Goal: Information Seeking & Learning: Learn about a topic

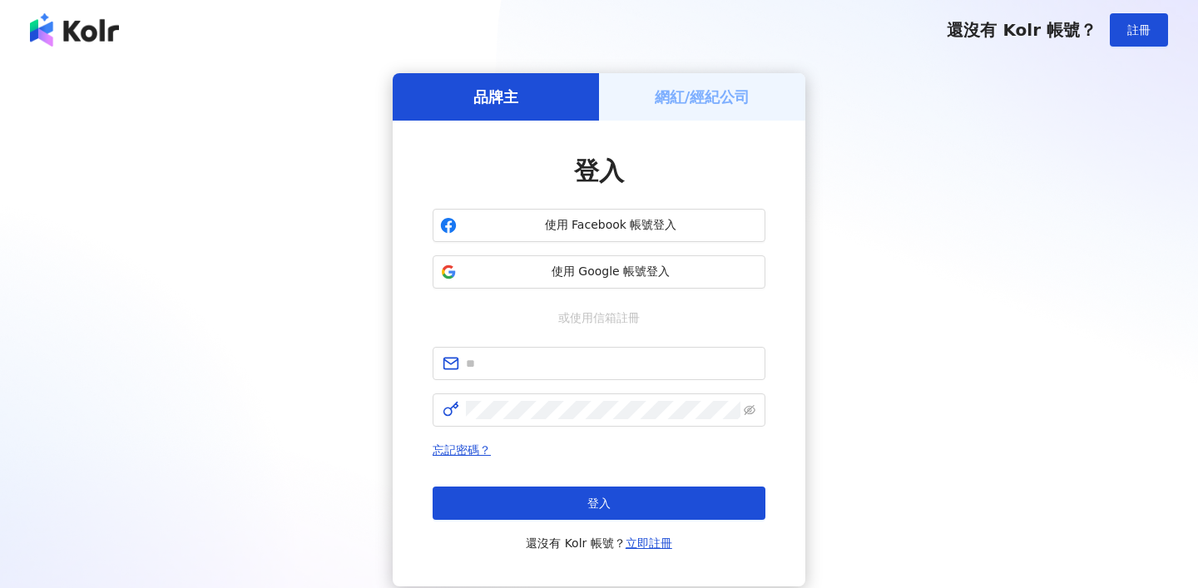
click at [633, 273] on span "使用 Google 帳號登入" at bounding box center [611, 272] width 295 height 17
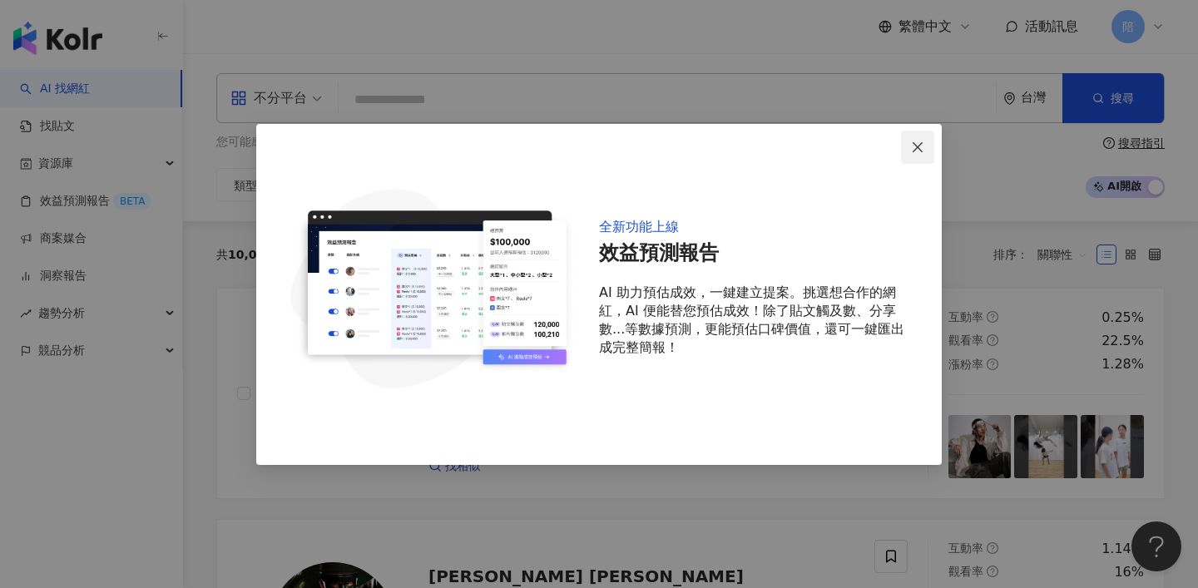
click at [911, 146] on icon "close" at bounding box center [917, 147] width 13 height 13
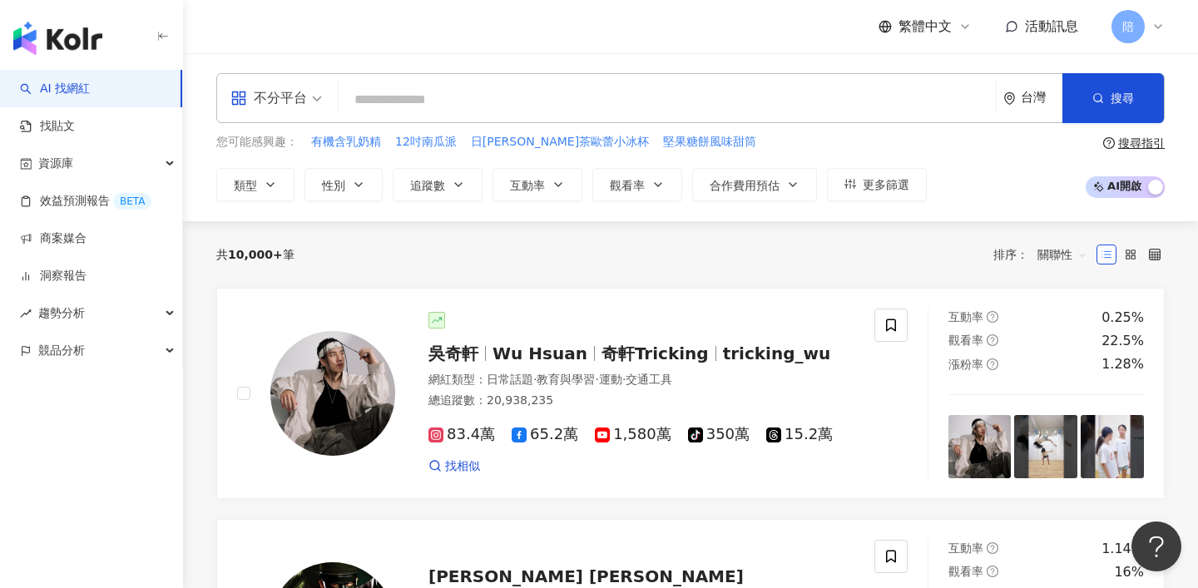
click at [274, 102] on div "不分平台" at bounding box center [269, 98] width 77 height 27
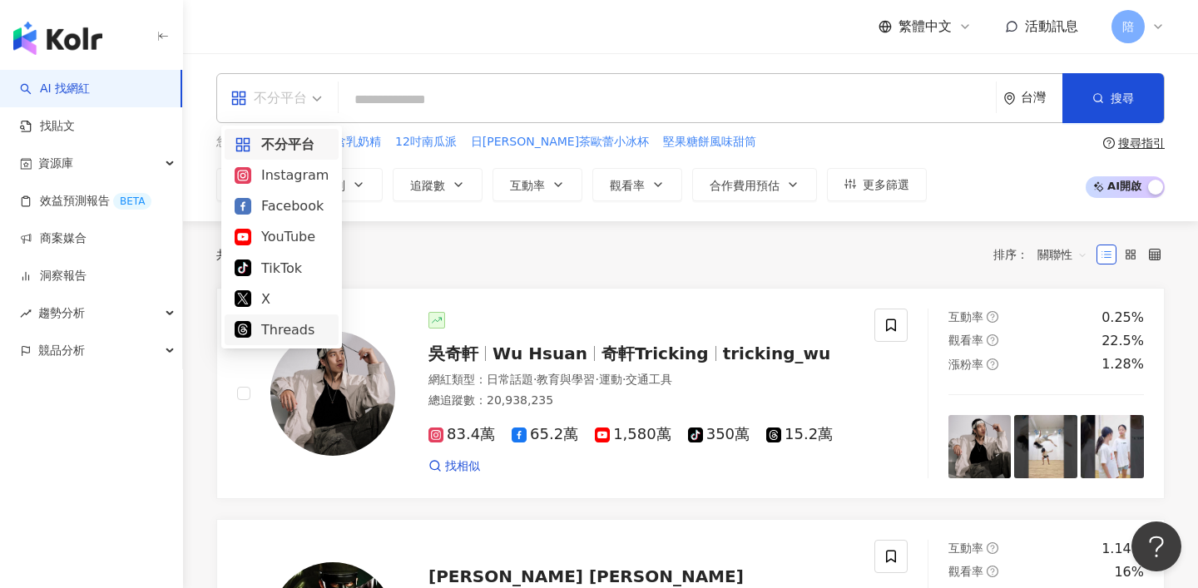
click at [279, 325] on div "Threads" at bounding box center [282, 330] width 94 height 21
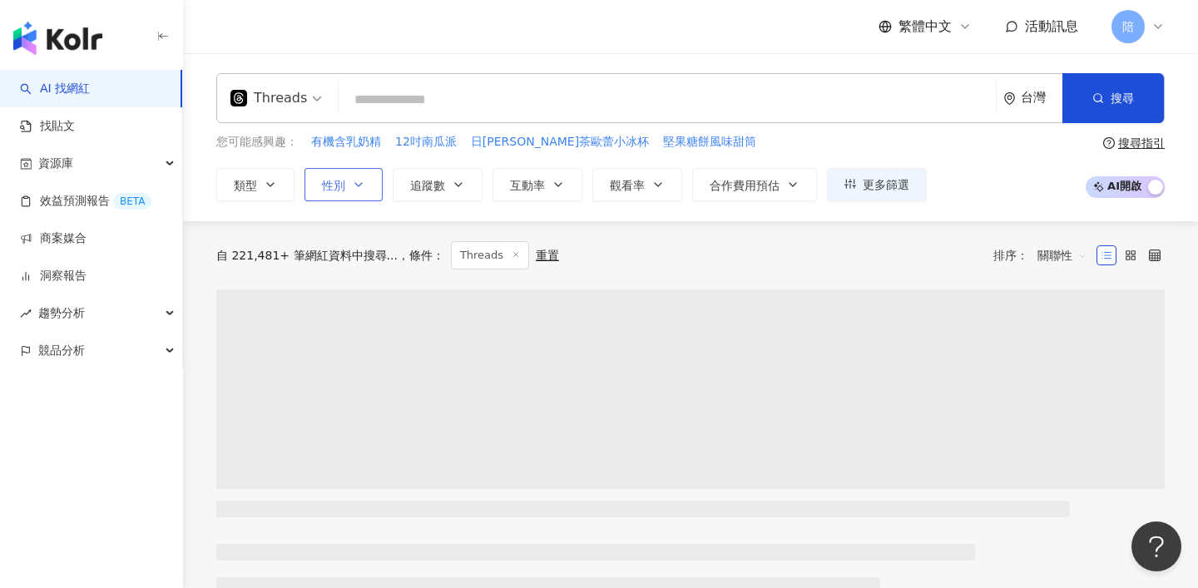
click at [362, 180] on icon "button" at bounding box center [358, 184] width 13 height 13
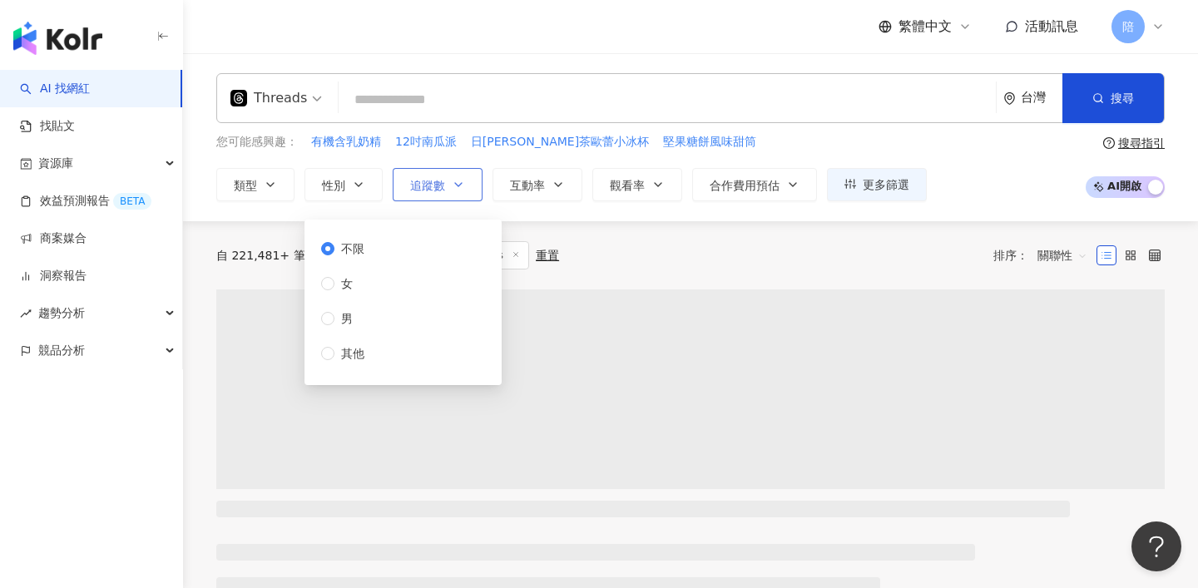
click at [415, 179] on span "追蹤數" at bounding box center [427, 185] width 35 height 13
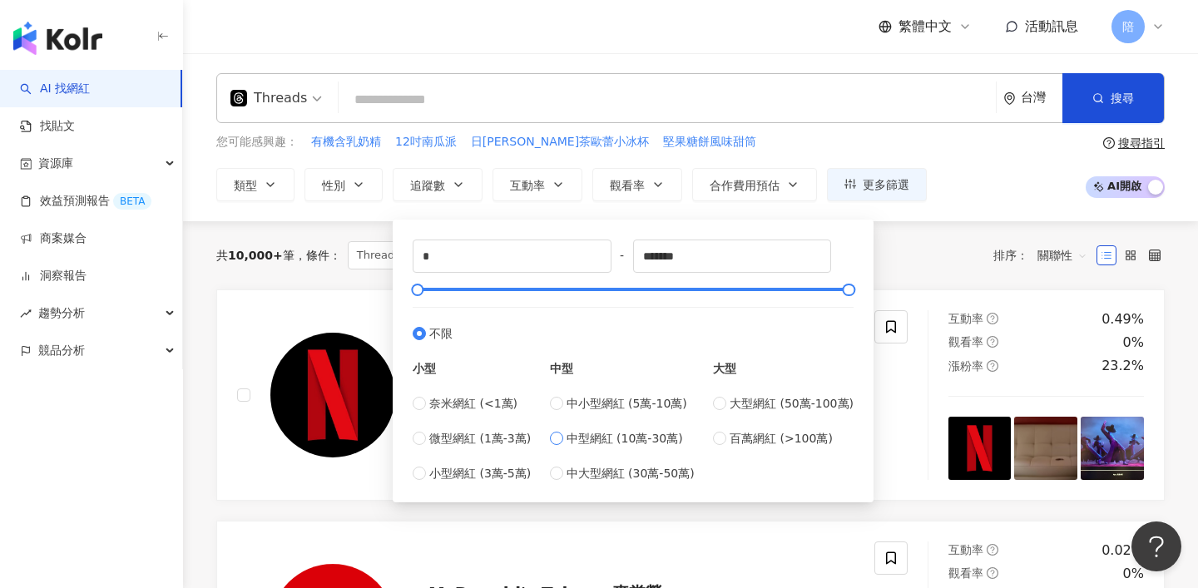
click at [617, 444] on span "中型網紅 (10萬-30萬)" at bounding box center [625, 438] width 117 height 18
type input "******"
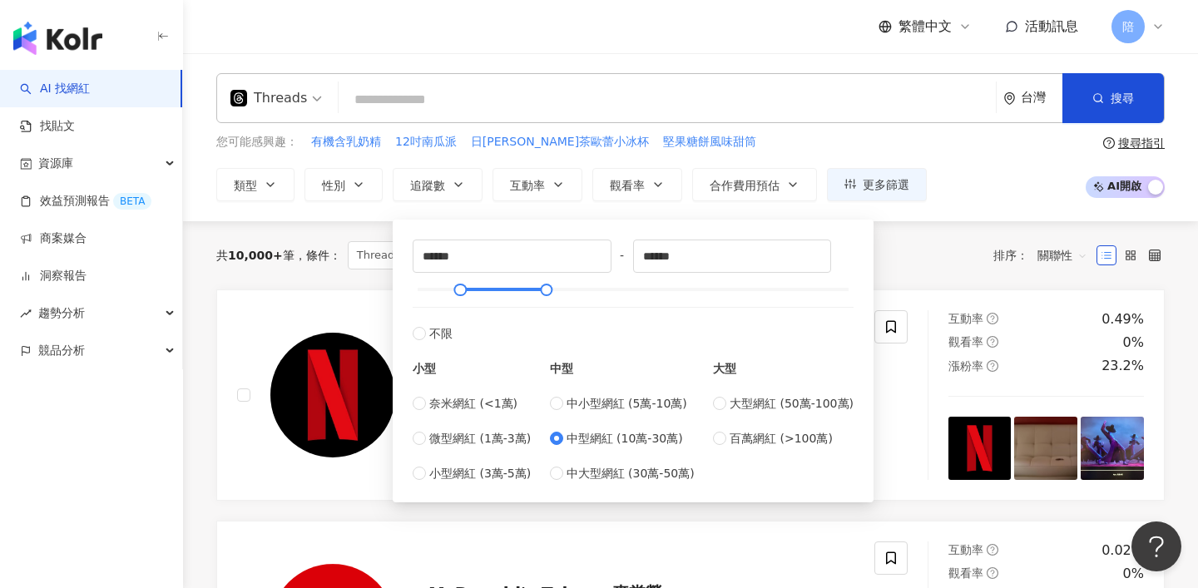
click at [887, 258] on div "共 10,000+ 筆 條件 ： Threads 重置 排序： 關聯性" at bounding box center [690, 255] width 949 height 28
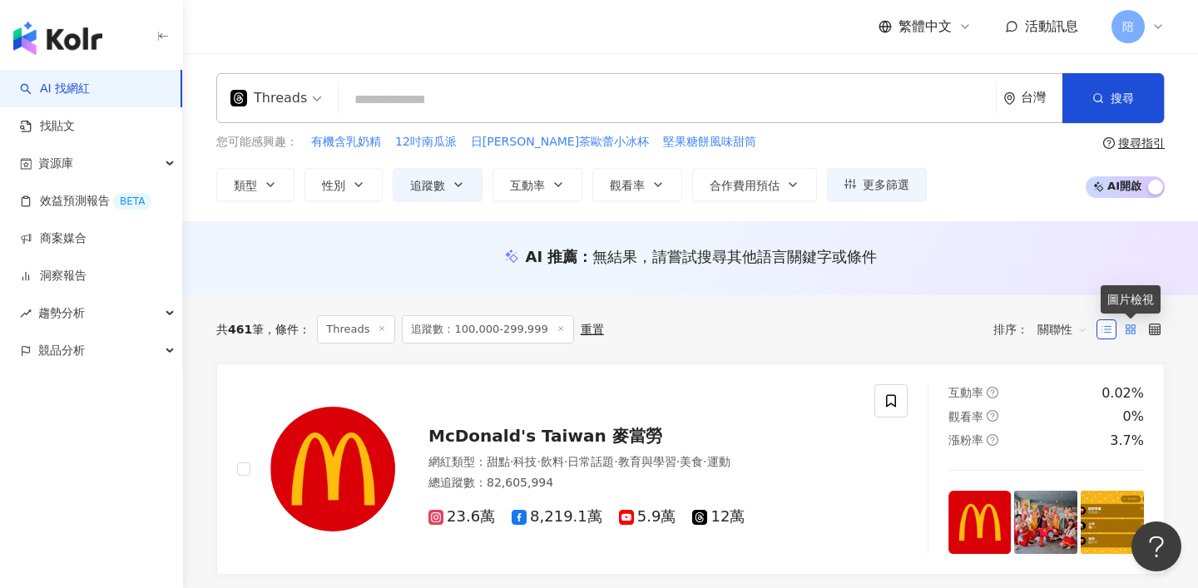
click at [1130, 325] on icon at bounding box center [1131, 330] width 12 height 12
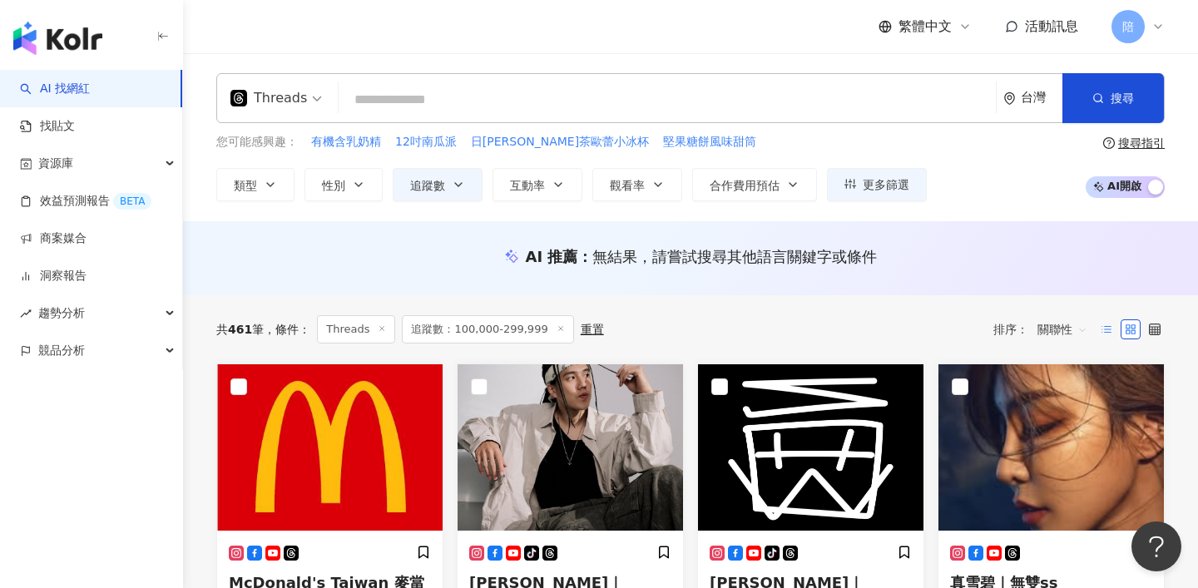
click at [1108, 330] on line at bounding box center [1108, 330] width 7 height 0
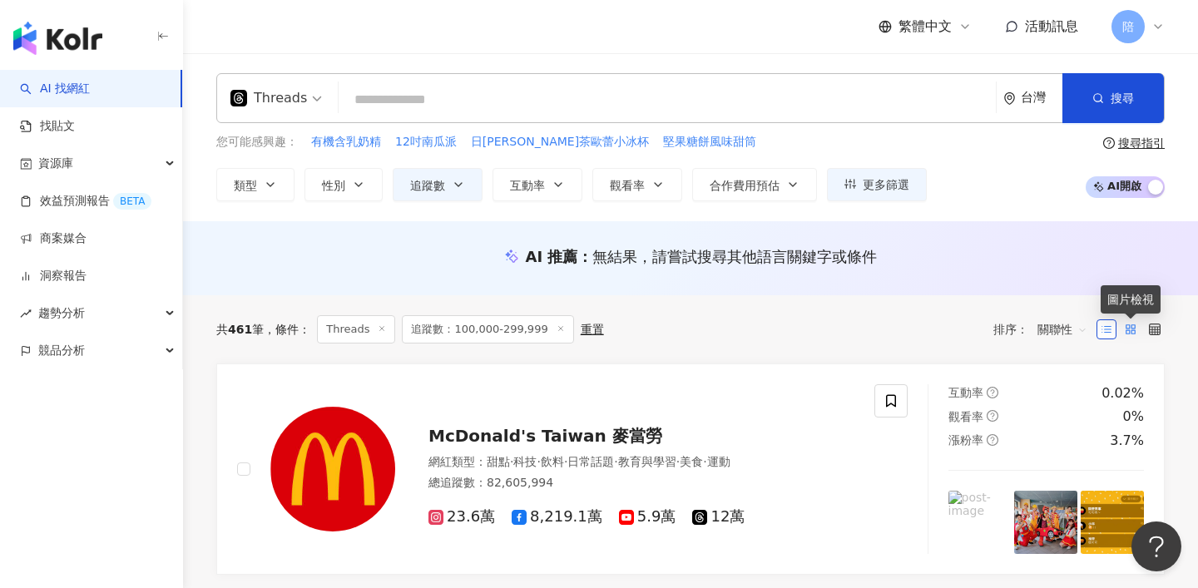
click at [1133, 330] on rect at bounding box center [1133, 331] width 3 height 3
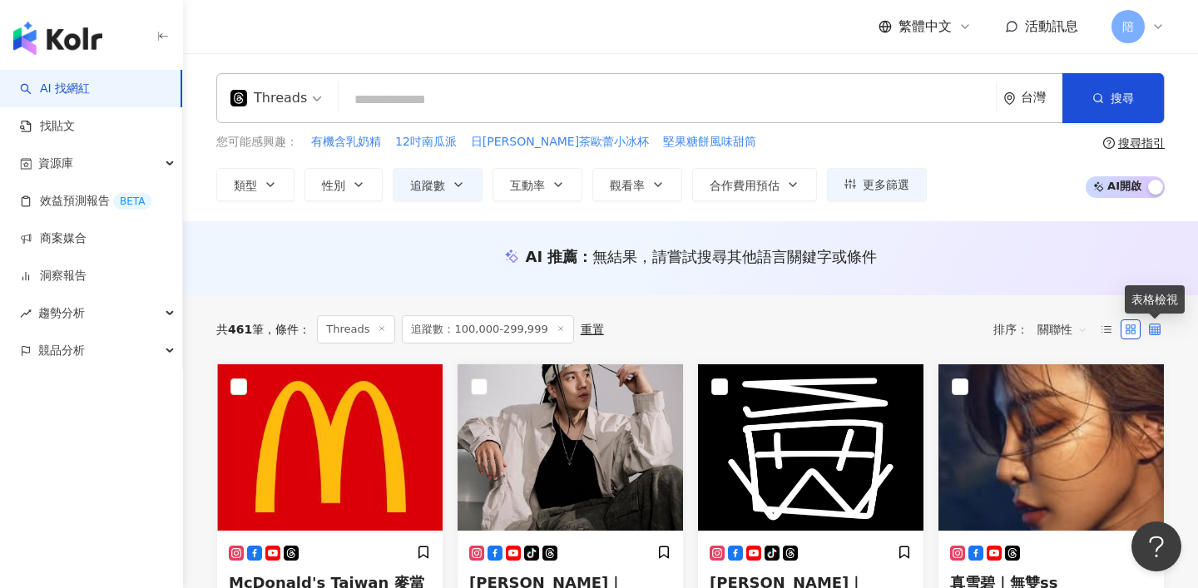
click at [1155, 333] on icon at bounding box center [1155, 330] width 12 height 12
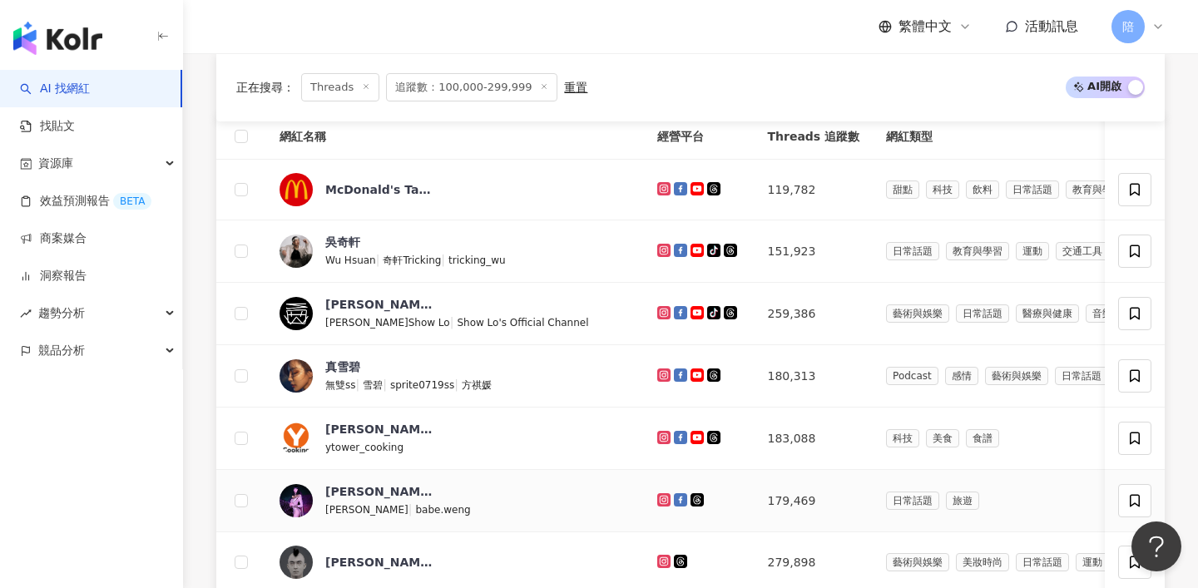
scroll to position [759, 0]
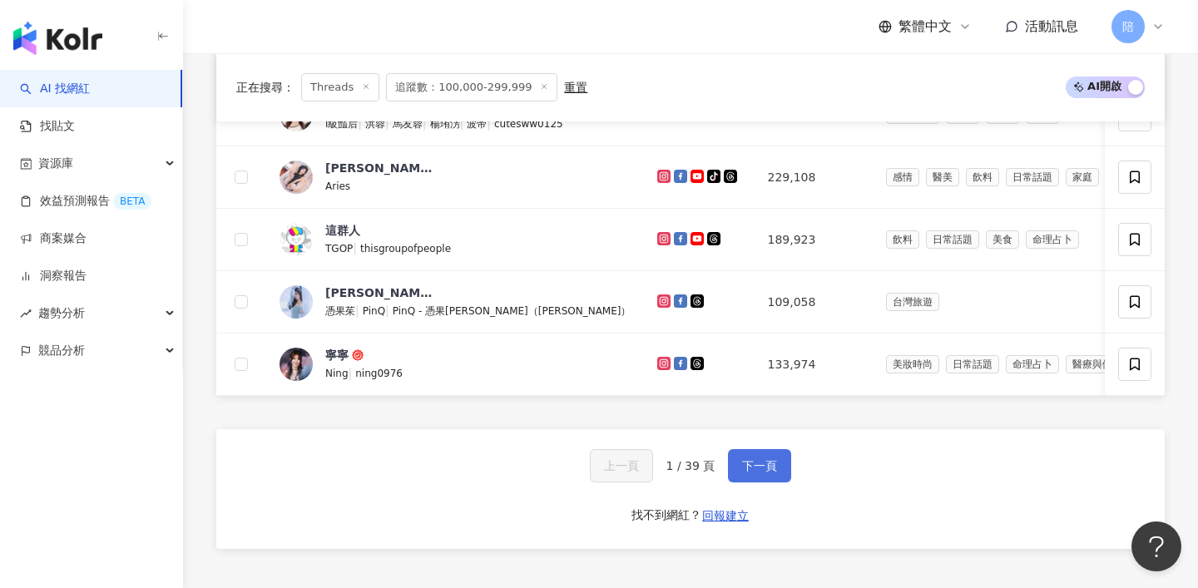
click at [754, 469] on span "下一頁" at bounding box center [759, 465] width 35 height 13
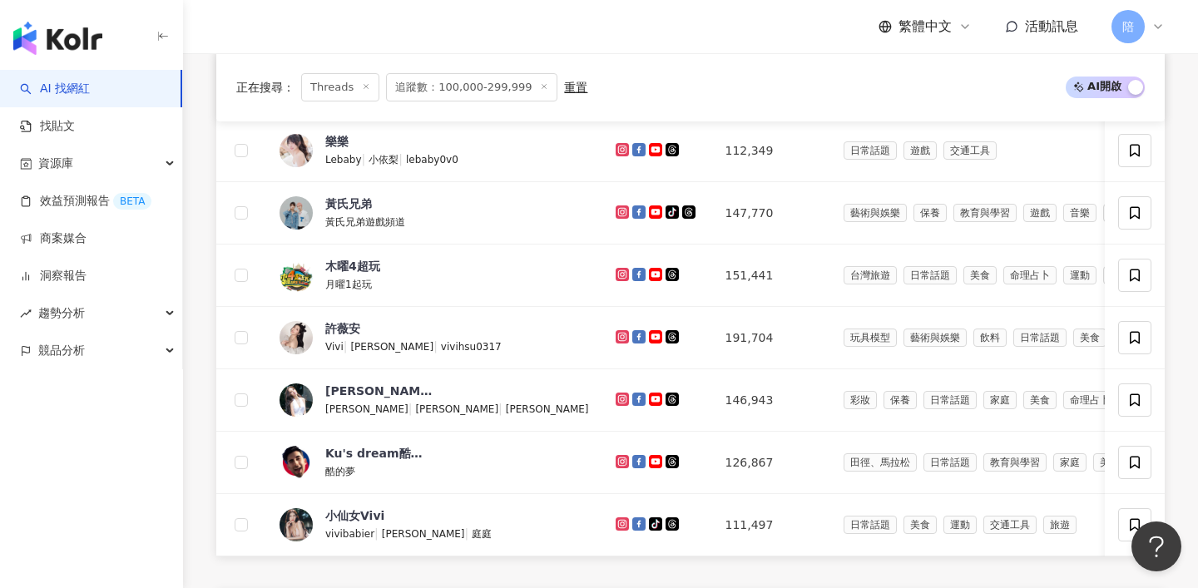
scroll to position [943, 0]
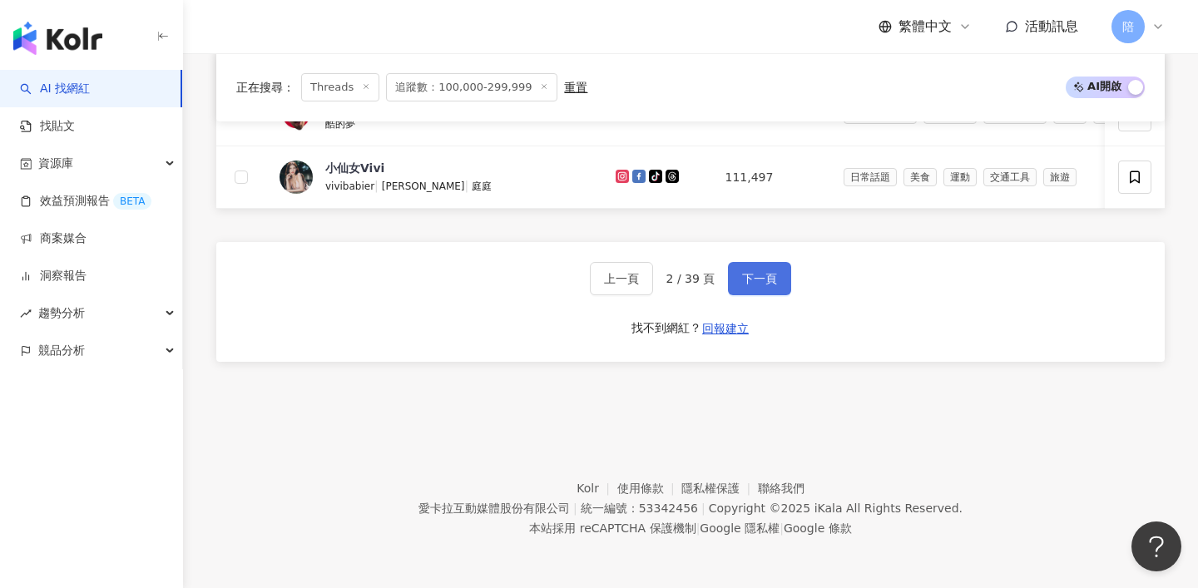
click at [773, 279] on span "下一頁" at bounding box center [759, 278] width 35 height 13
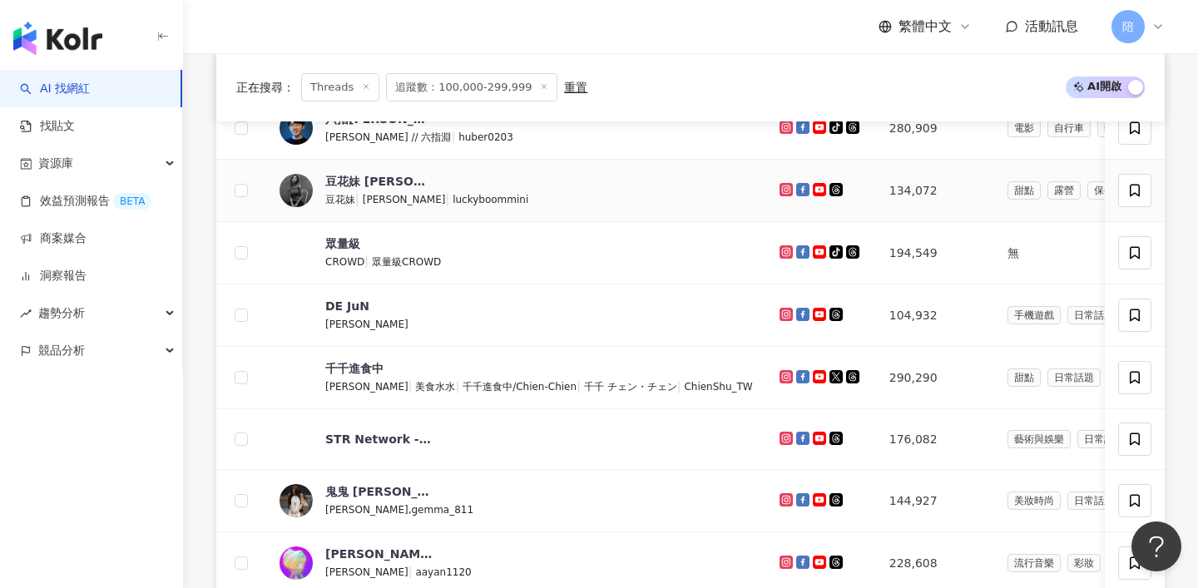
scroll to position [278, 0]
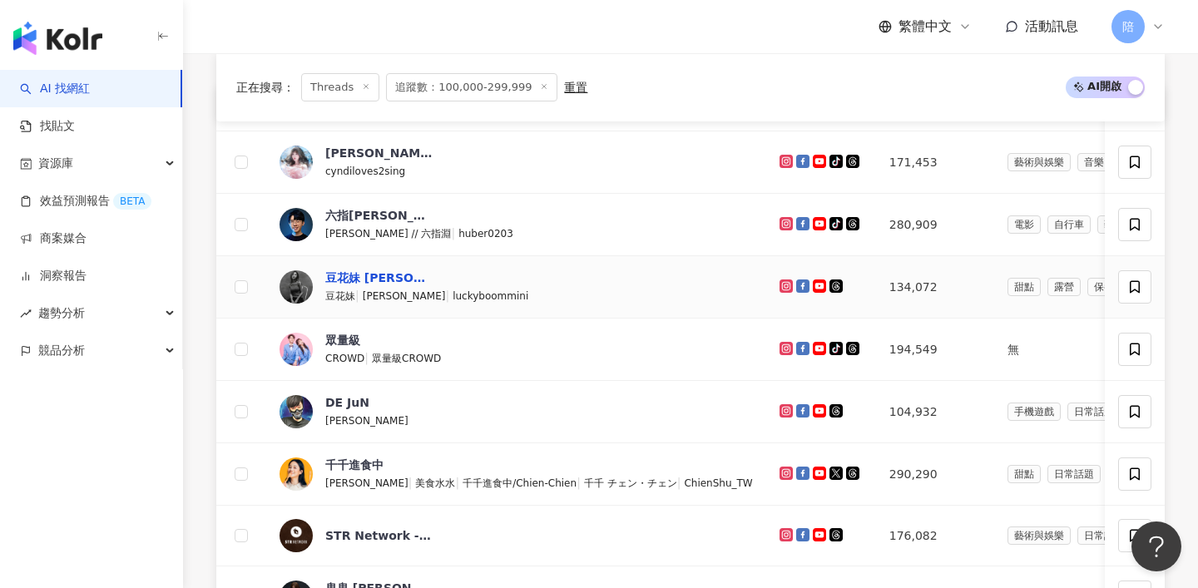
click at [374, 274] on div "豆花妹 [PERSON_NAME]" at bounding box center [379, 278] width 108 height 17
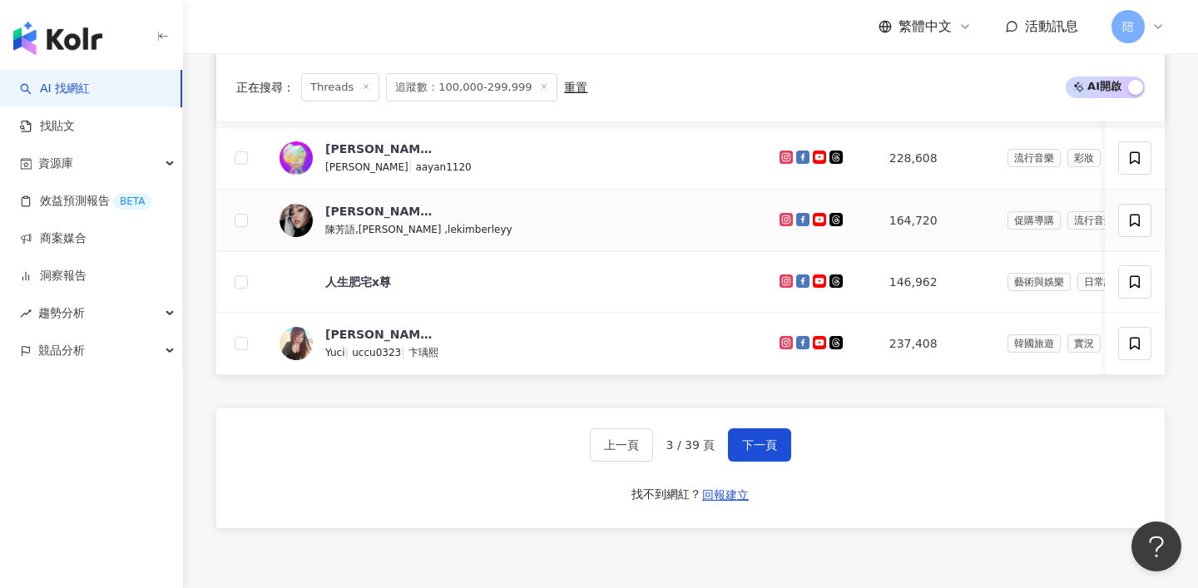
scroll to position [796, 0]
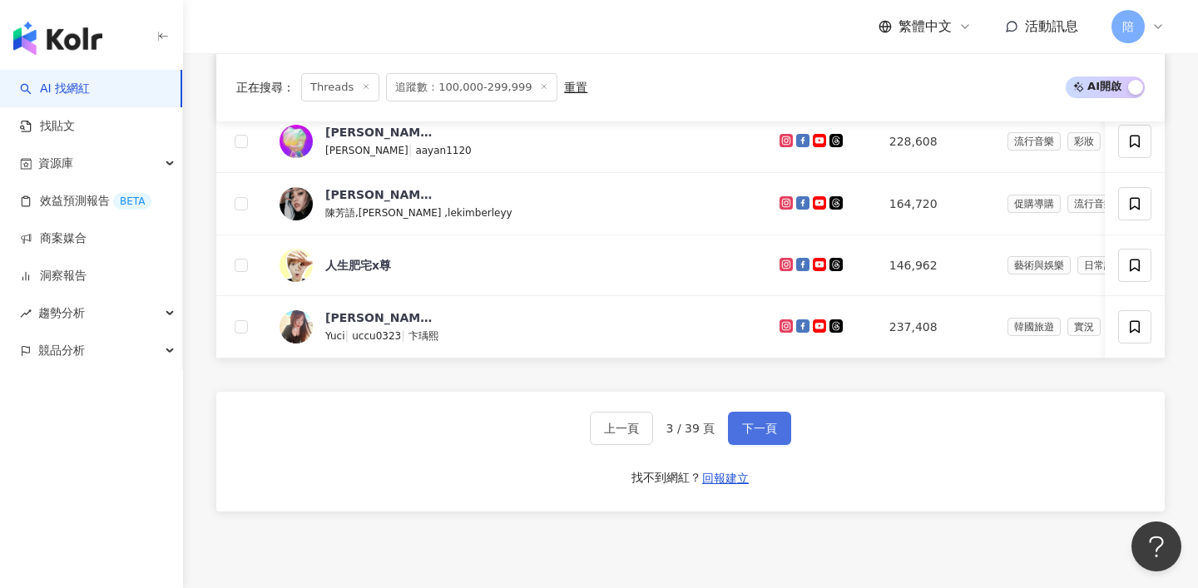
click at [766, 422] on span "下一頁" at bounding box center [759, 428] width 35 height 13
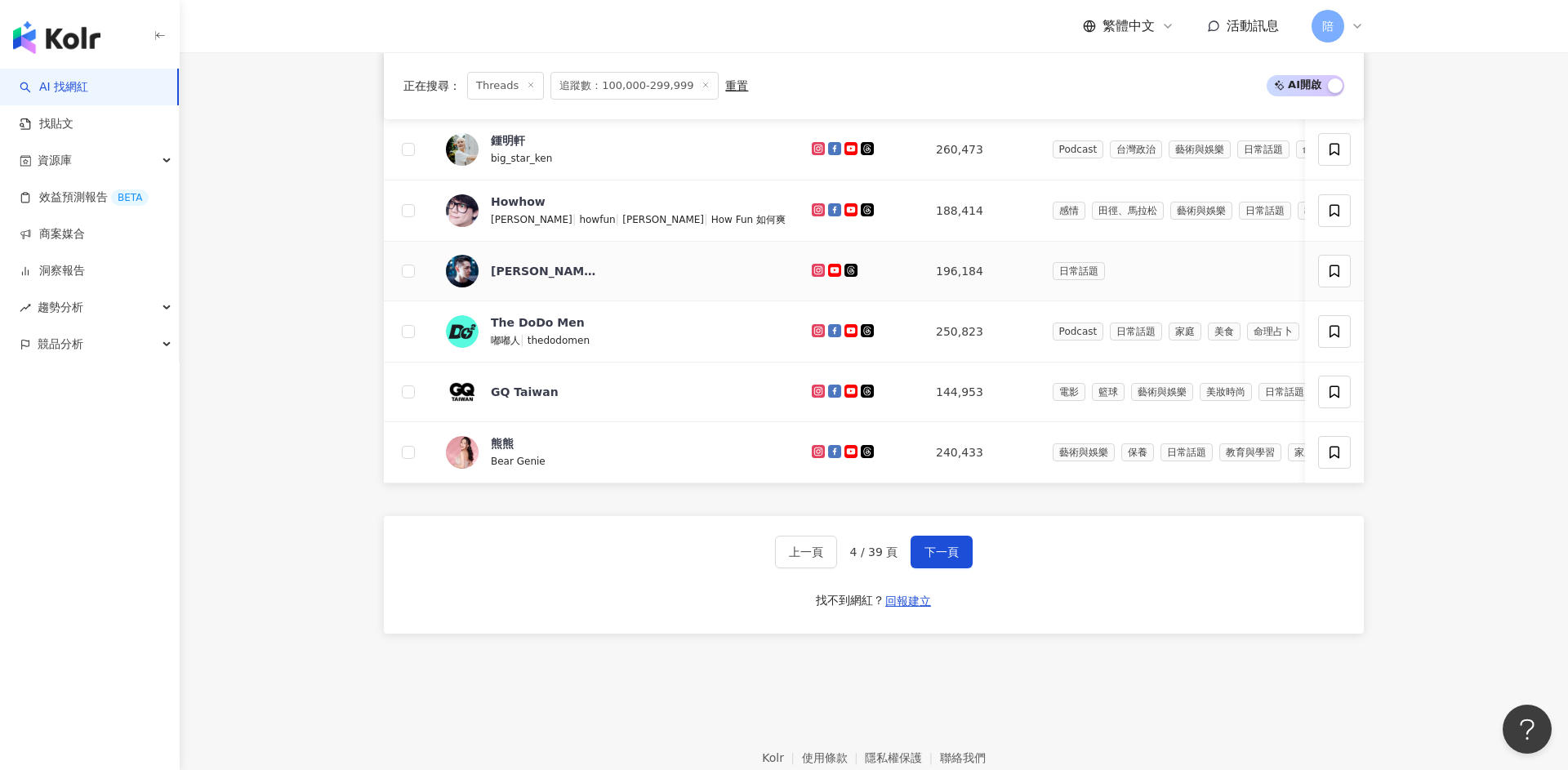
scroll to position [731, 0]
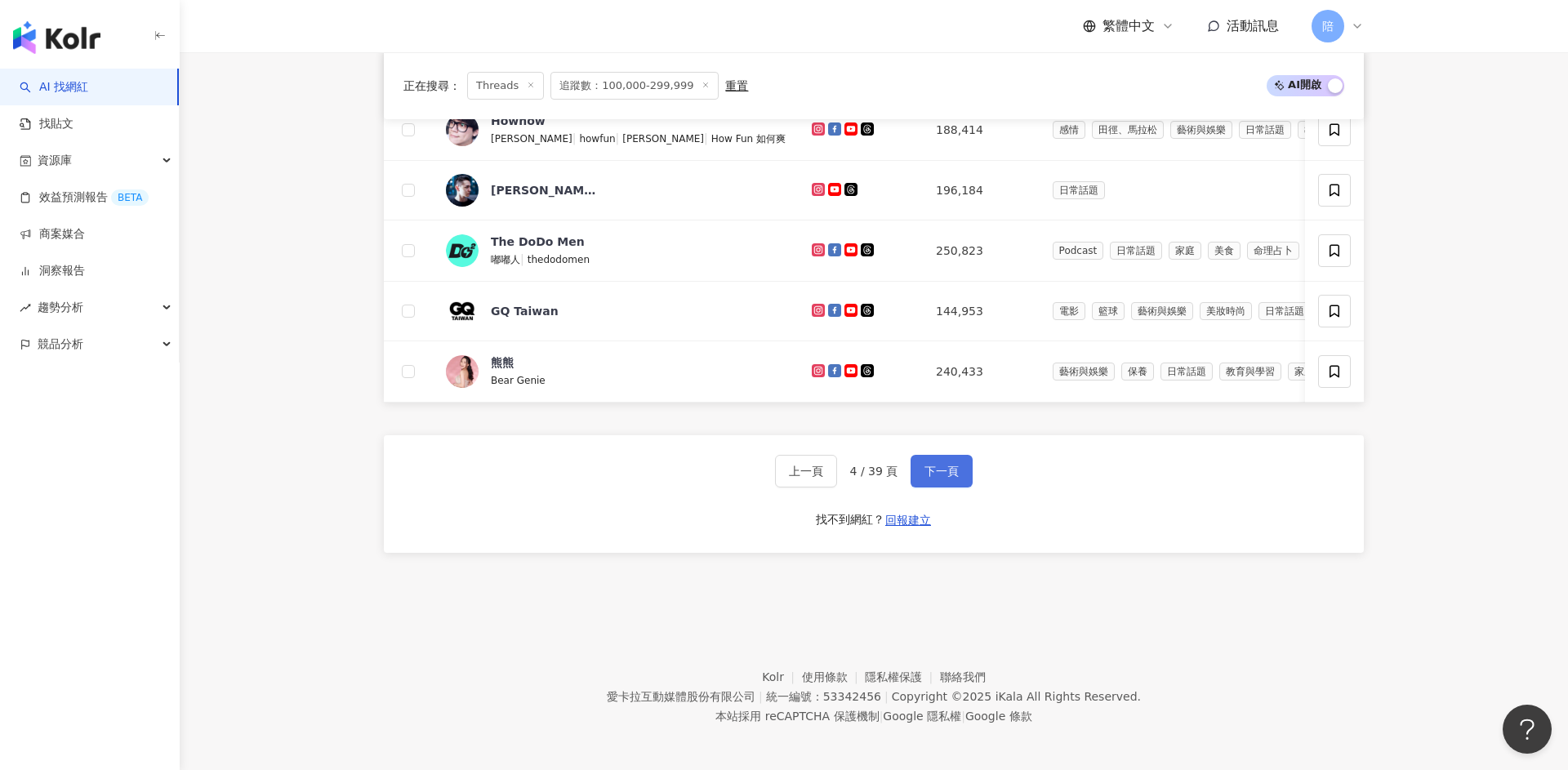
click at [951, 464] on span "下一頁" at bounding box center [941, 470] width 34 height 13
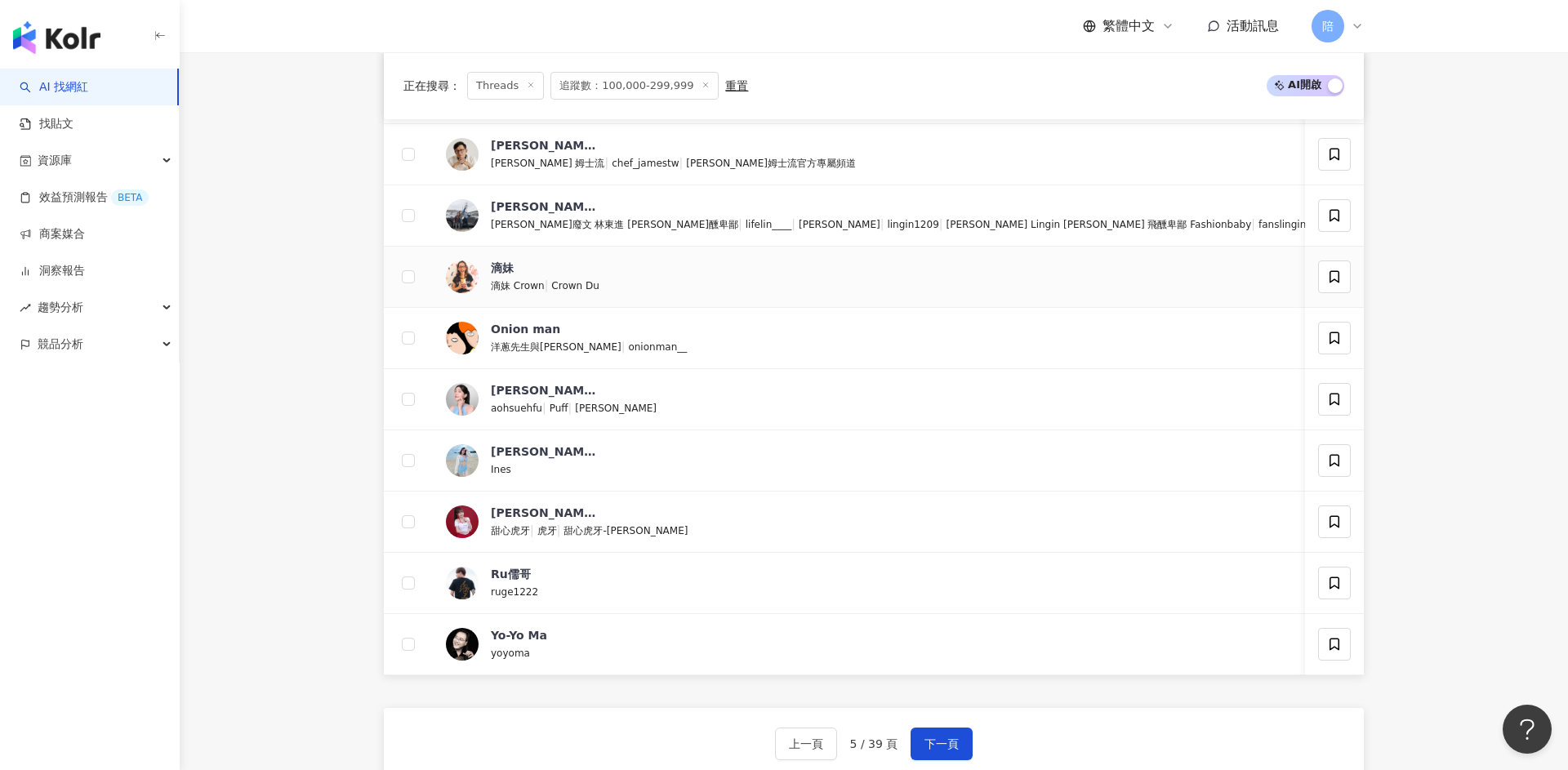
scroll to position [474, 0]
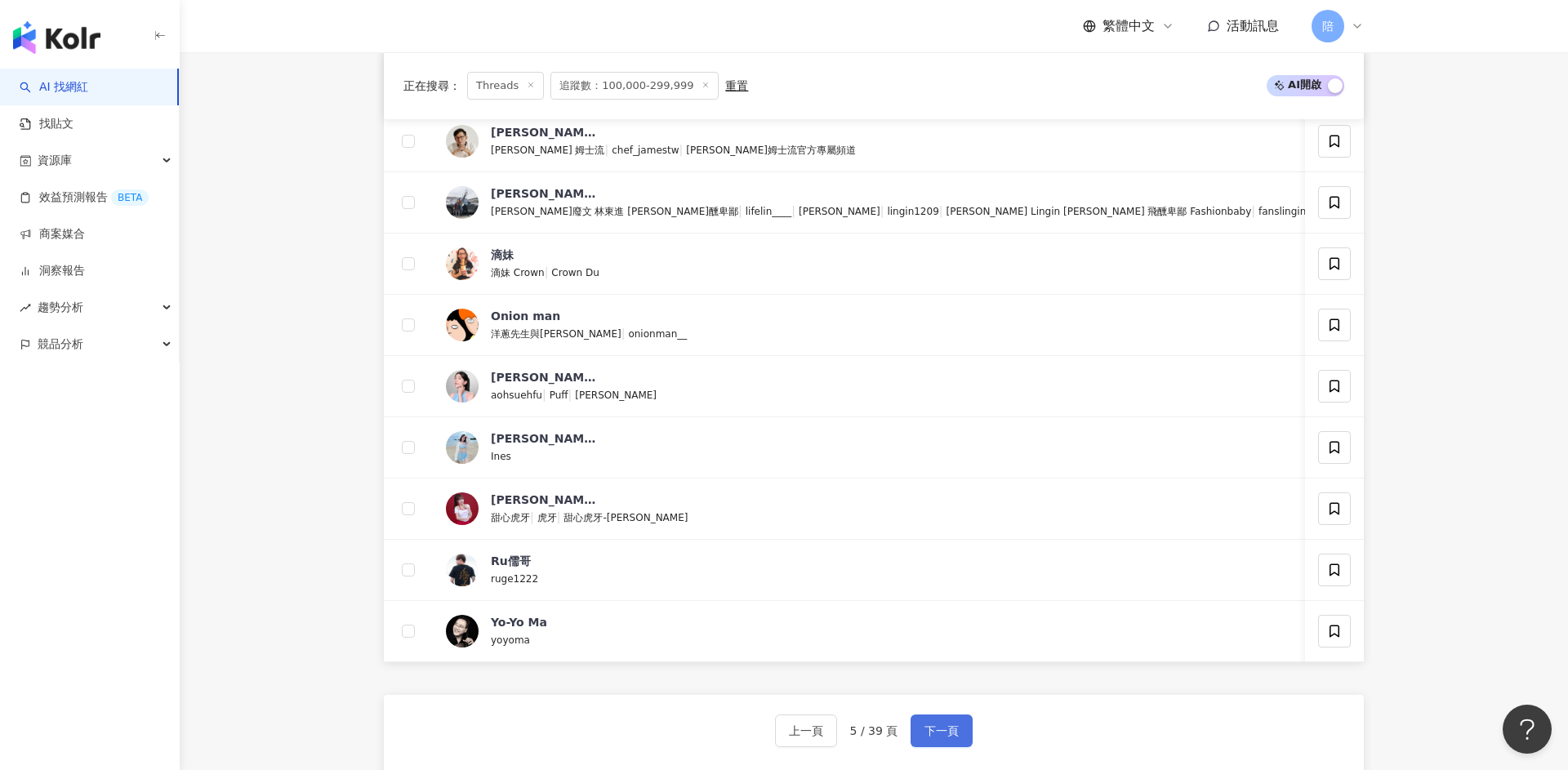
click at [921, 576] on button "下一頁" at bounding box center [941, 730] width 62 height 32
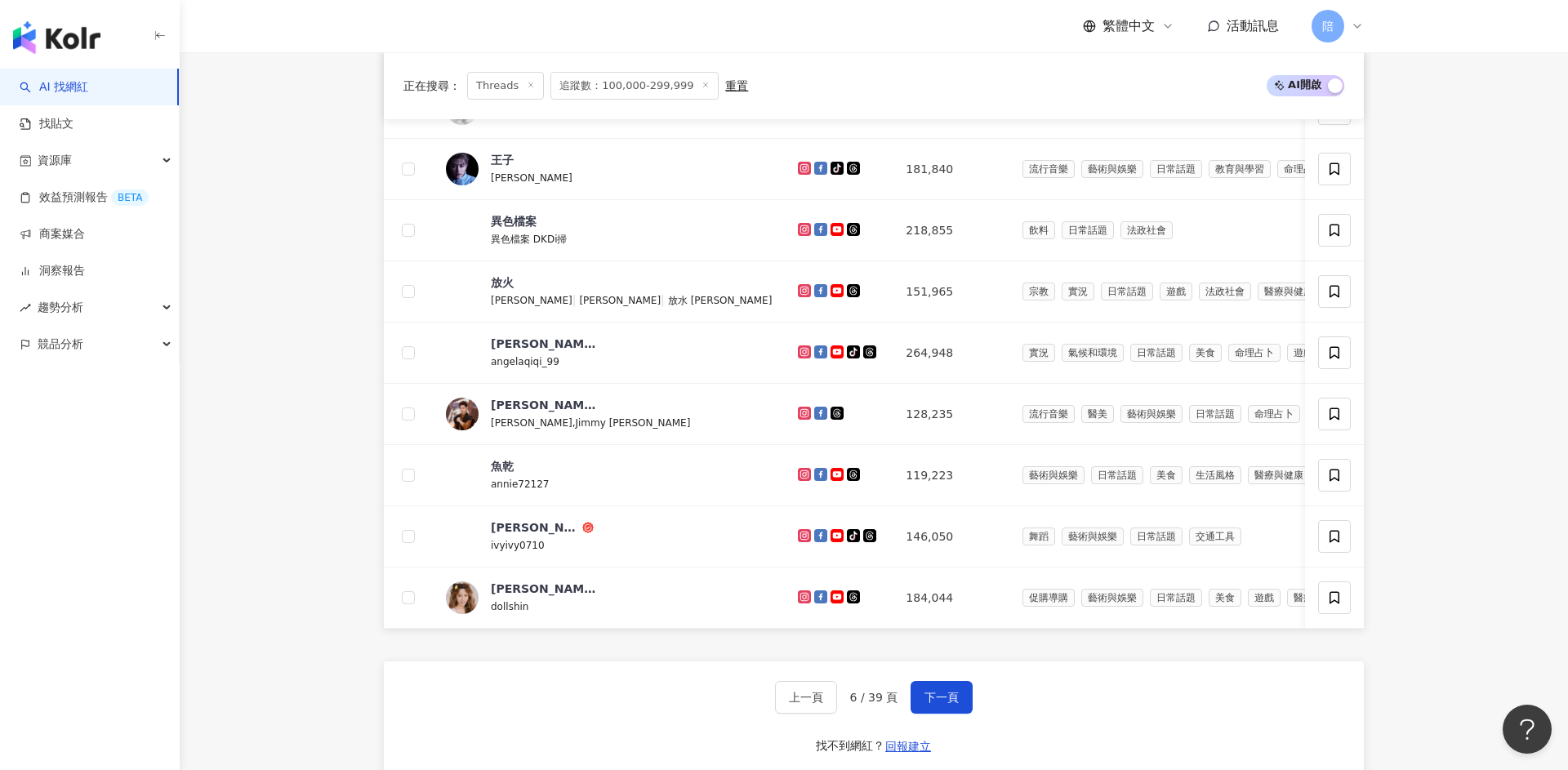
scroll to position [507, 0]
click at [955, 576] on span "下一頁" at bounding box center [941, 695] width 34 height 13
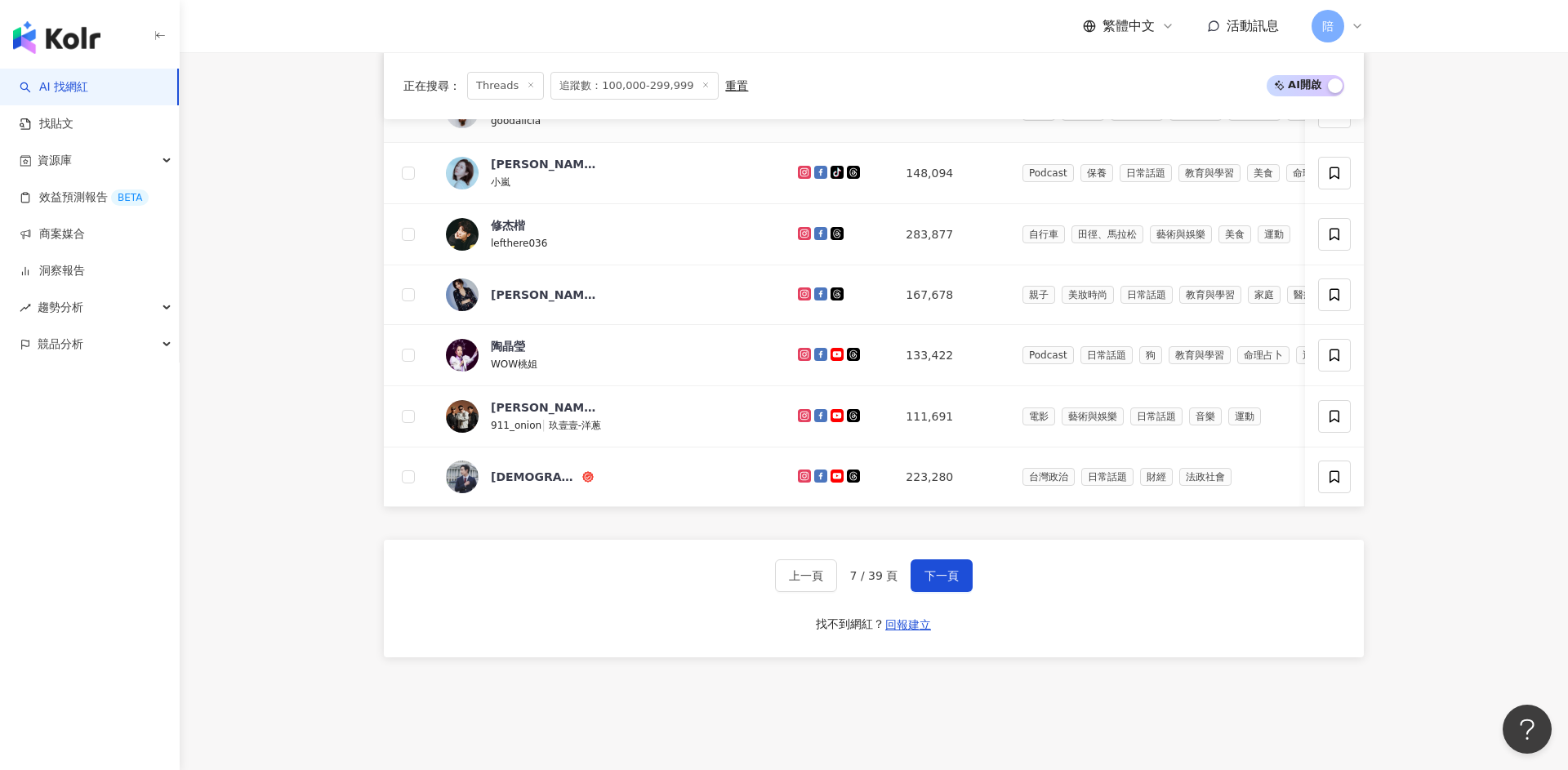
scroll to position [729, 0]
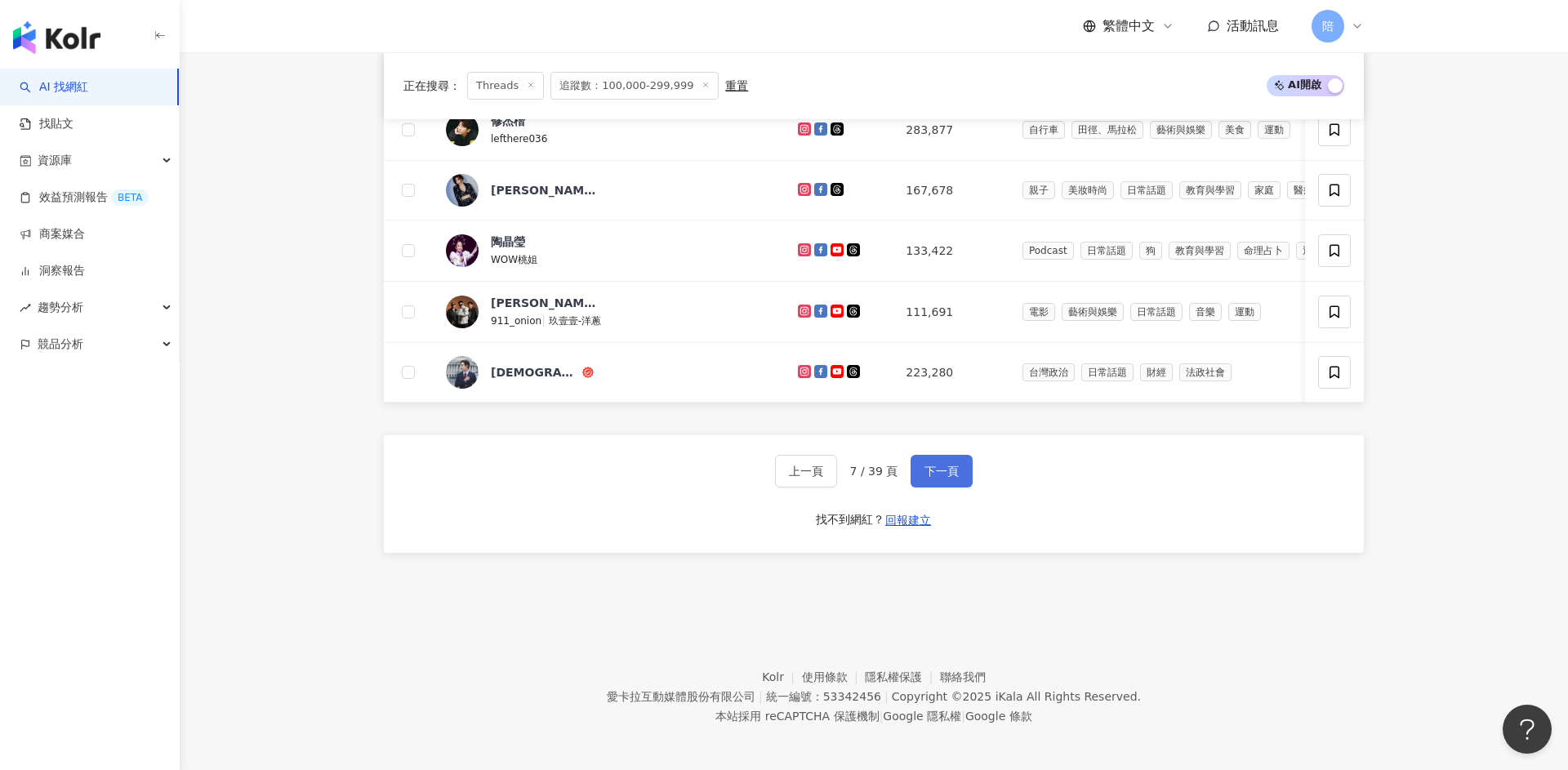
click at [949, 464] on span "下一頁" at bounding box center [941, 470] width 34 height 13
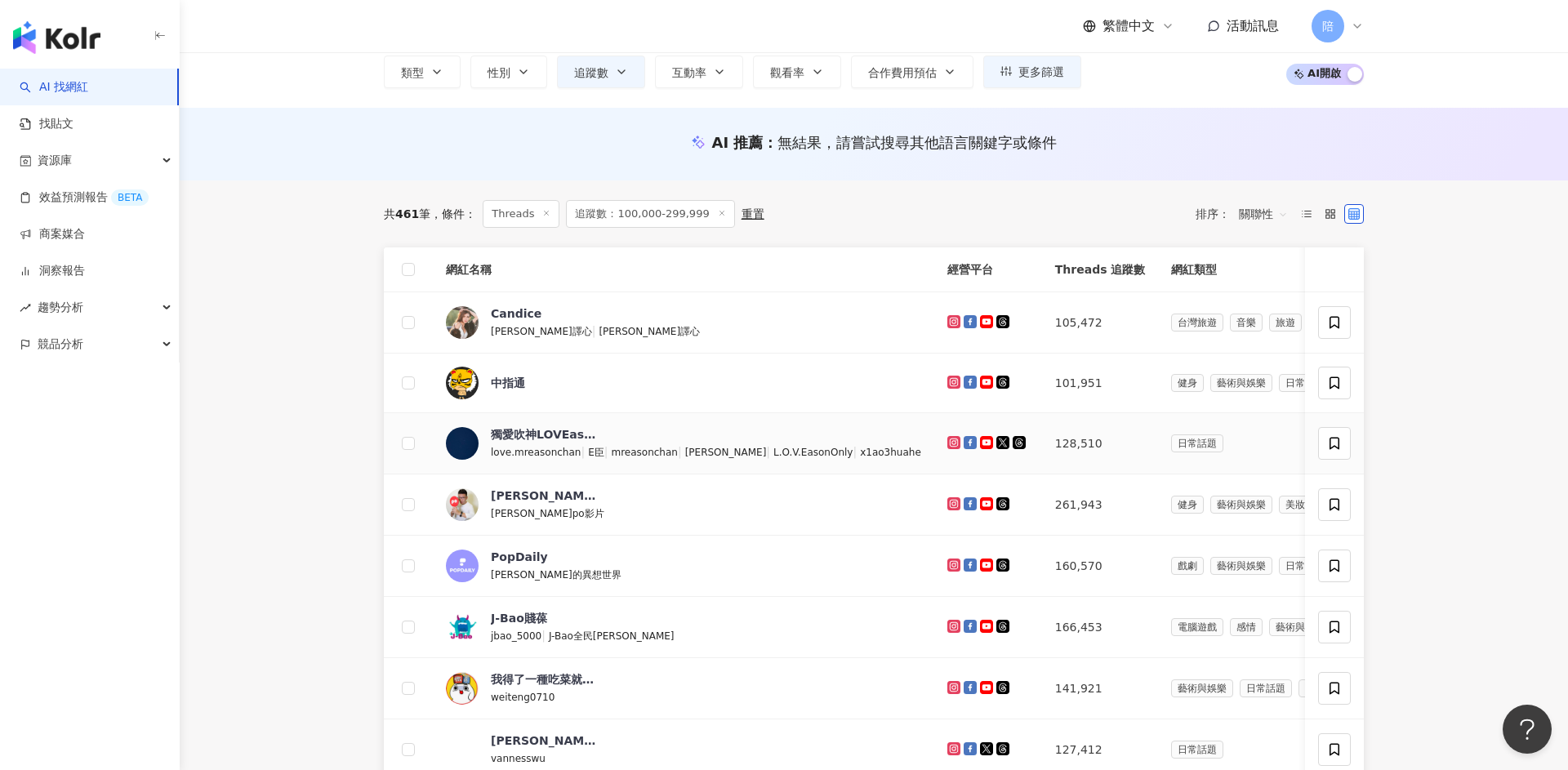
scroll to position [713, 0]
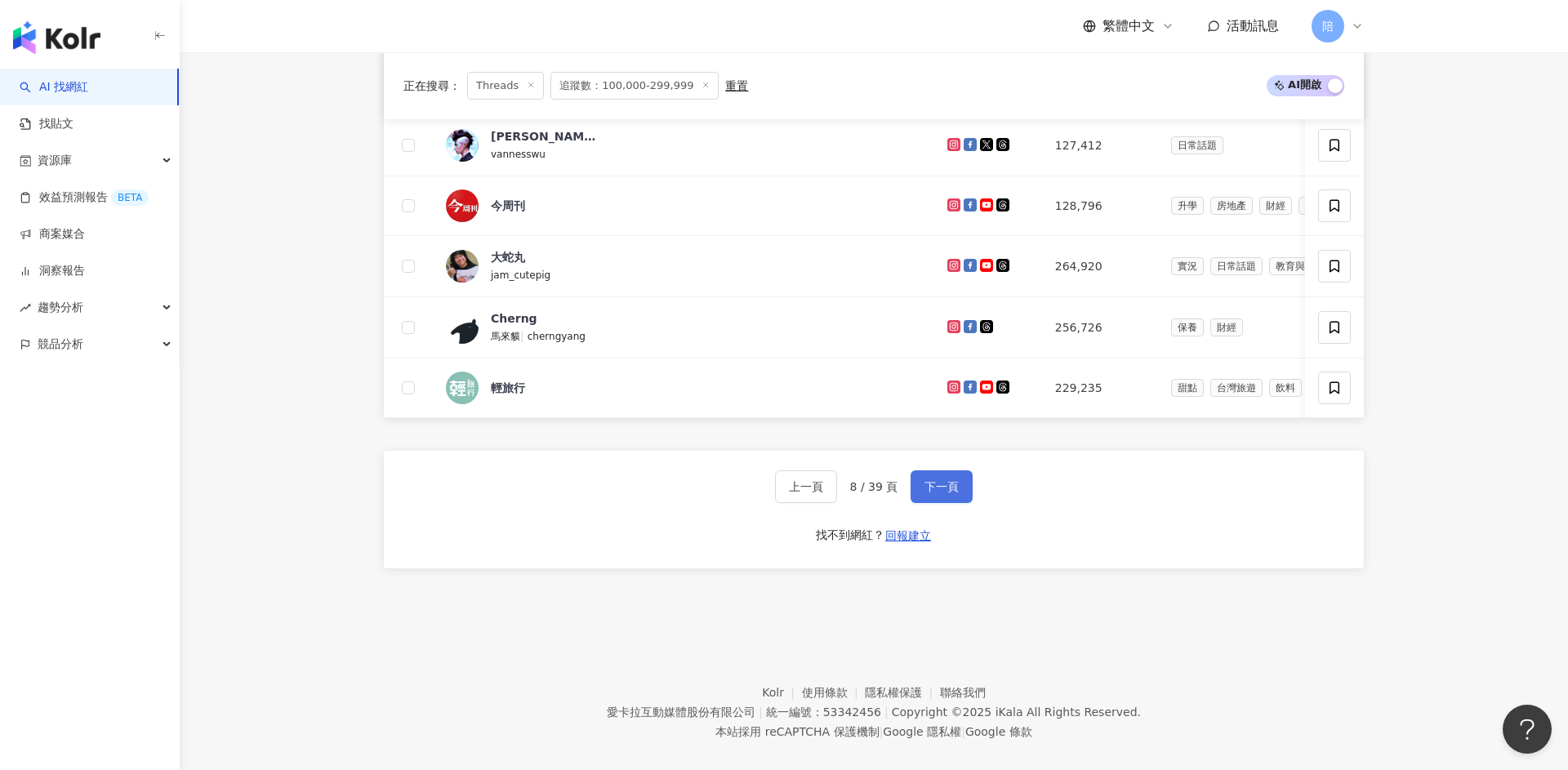
click at [960, 484] on button "下一頁" at bounding box center [941, 486] width 62 height 32
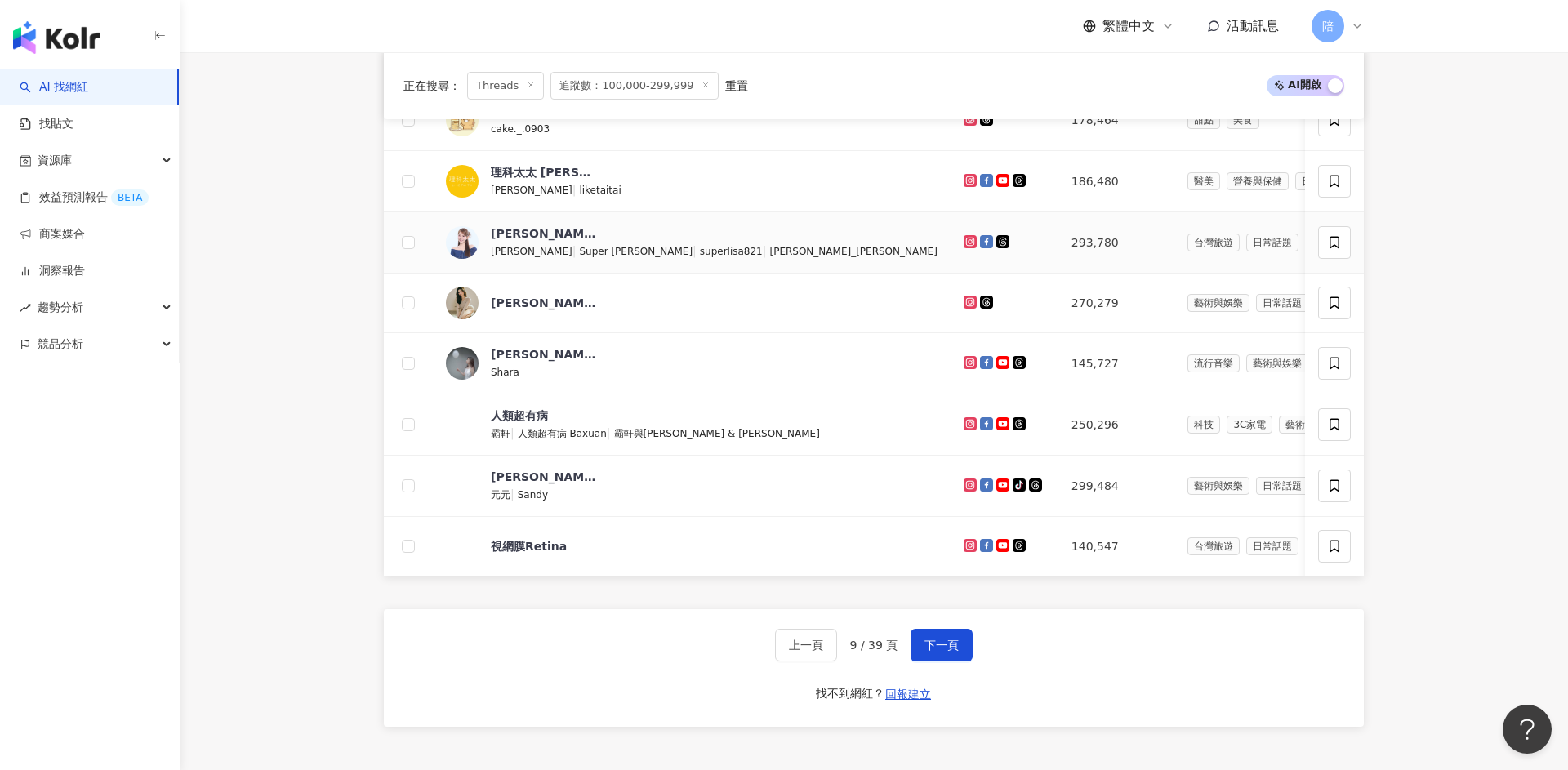
scroll to position [729, 0]
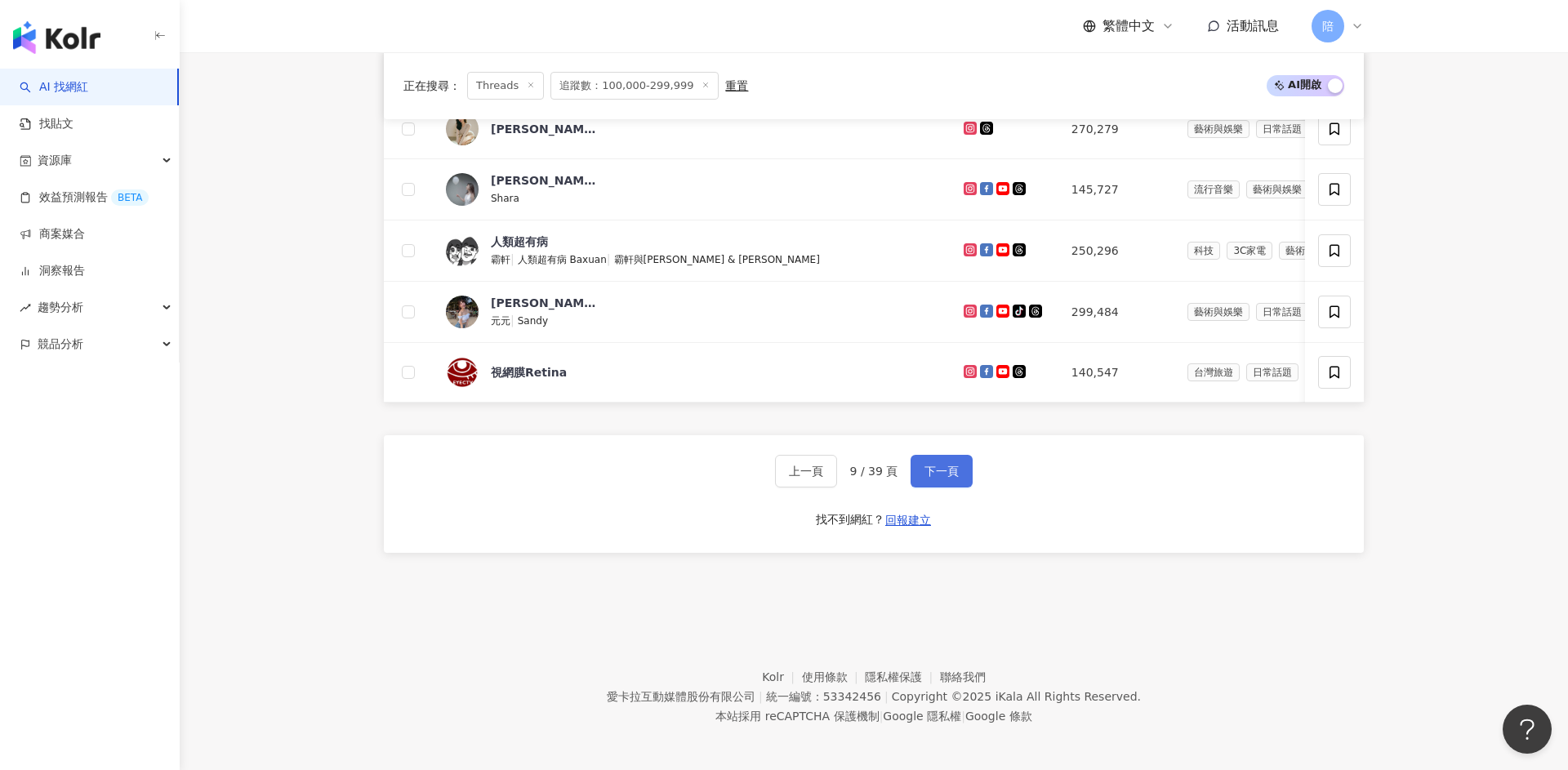
click at [949, 455] on button "下一頁" at bounding box center [941, 471] width 62 height 32
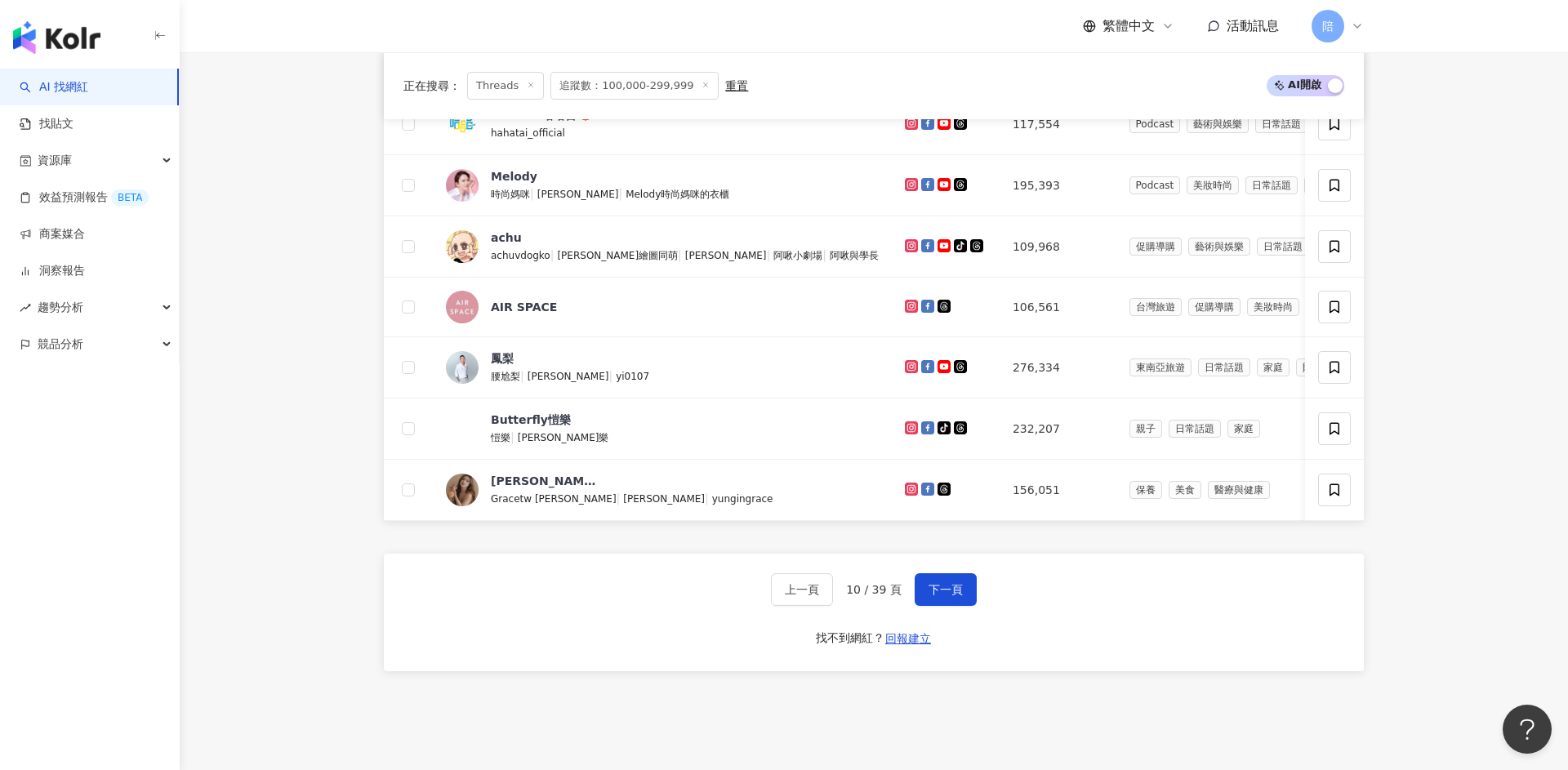
scroll to position [731, 0]
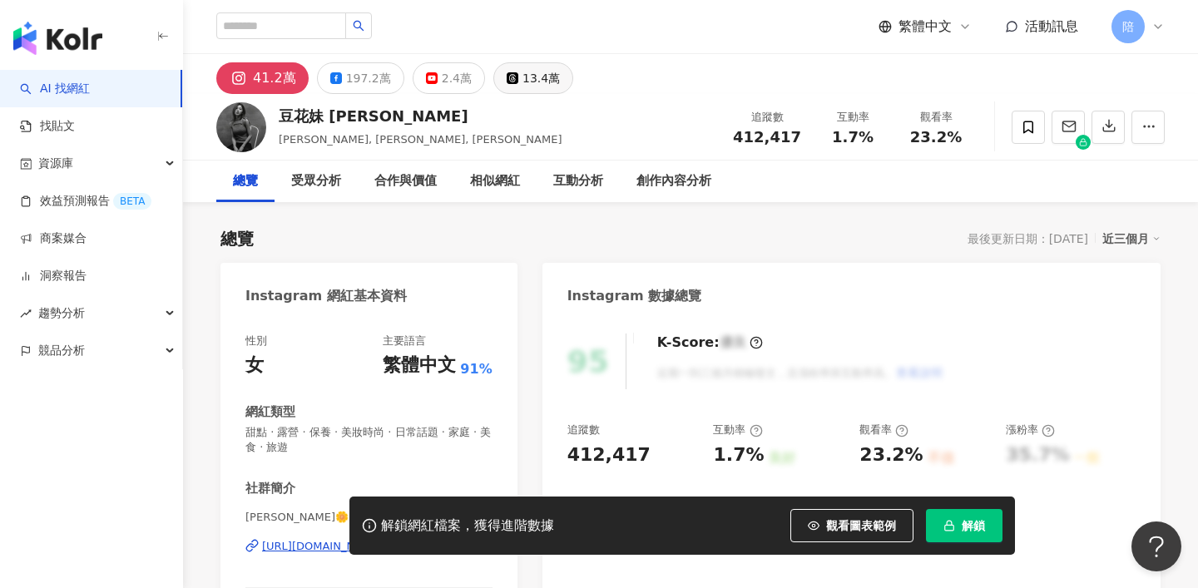
click at [526, 85] on div "13.4萬" at bounding box center [541, 78] width 37 height 23
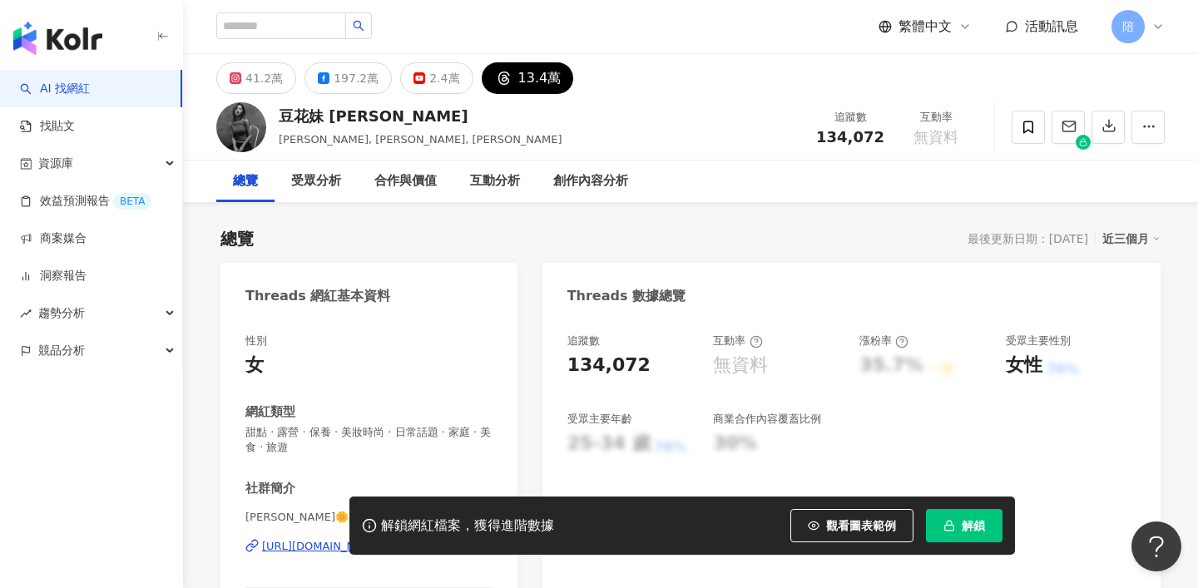
scroll to position [61, 0]
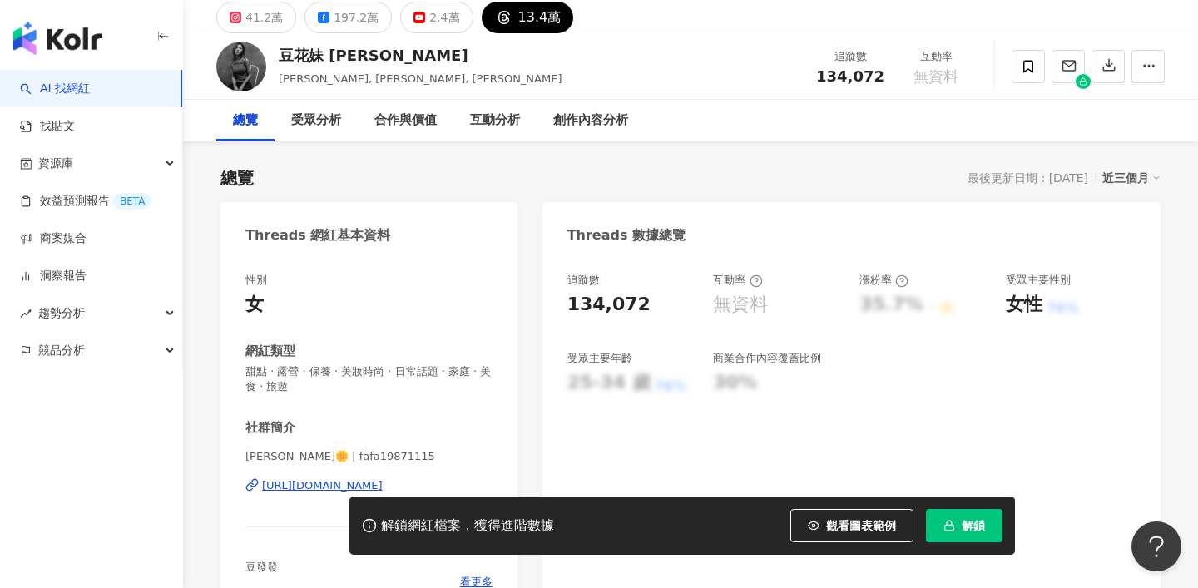
click at [326, 490] on div "[URL][DOMAIN_NAME]" at bounding box center [322, 485] width 121 height 15
